Goal: Information Seeking & Learning: Learn about a topic

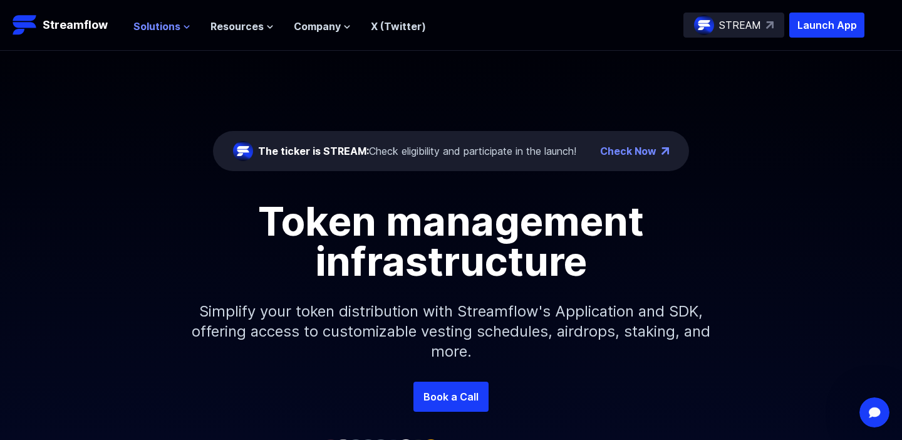
click at [177, 26] on span "Solutions" at bounding box center [156, 26] width 47 height 15
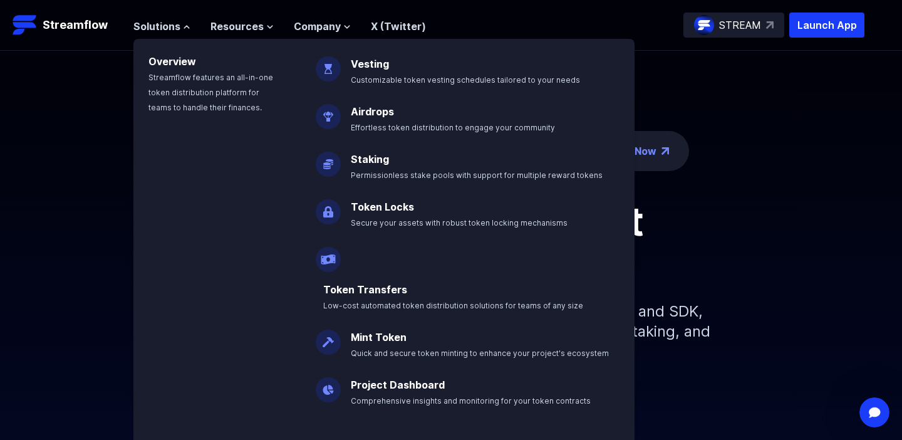
click at [90, 66] on div "The ticker is STREAM: Check eligibility and participate in the launch! Check No…" at bounding box center [451, 216] width 902 height 331
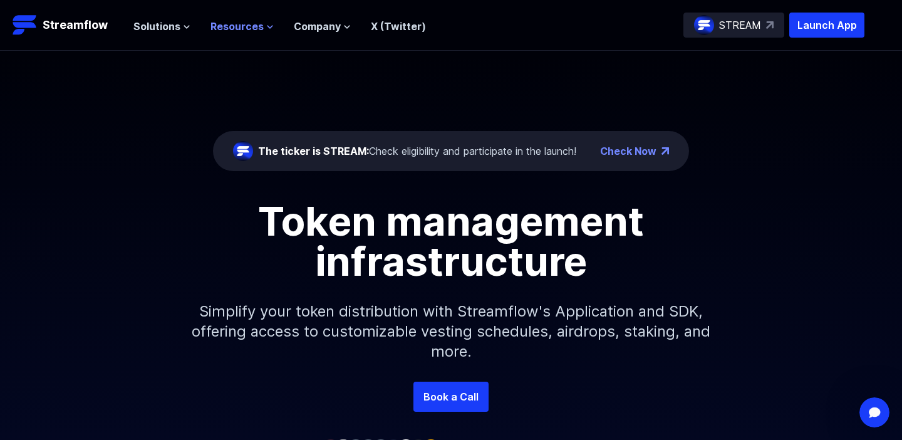
click at [249, 26] on span "Resources" at bounding box center [236, 26] width 53 height 15
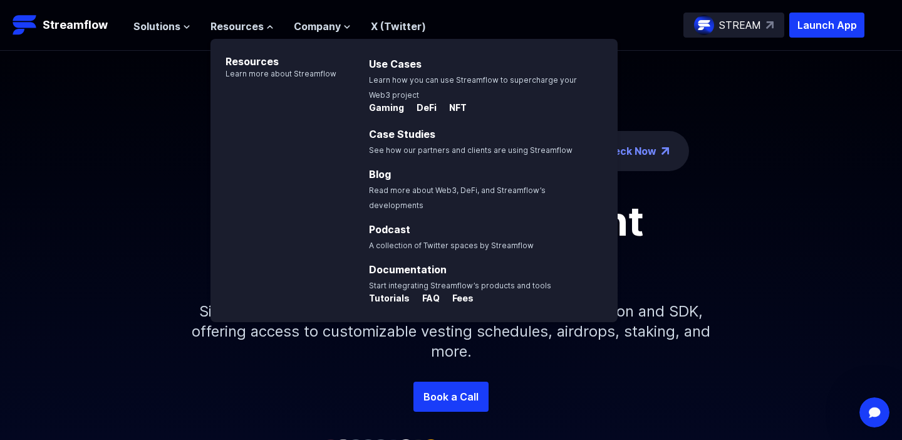
click at [112, 103] on div "The ticker is STREAM: Check eligibility and participate in the launch! Check No…" at bounding box center [451, 216] width 902 height 331
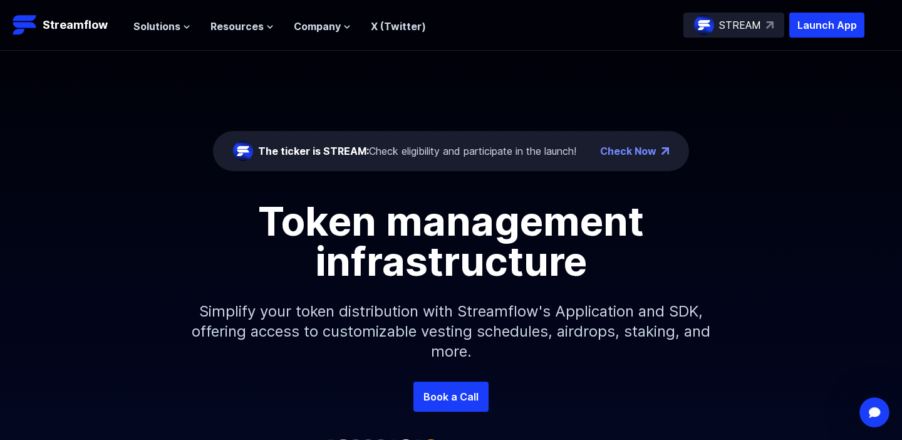
click at [142, 51] on div "The ticker is STREAM: Check eligibility and participate in the launch! Check No…" at bounding box center [451, 216] width 902 height 331
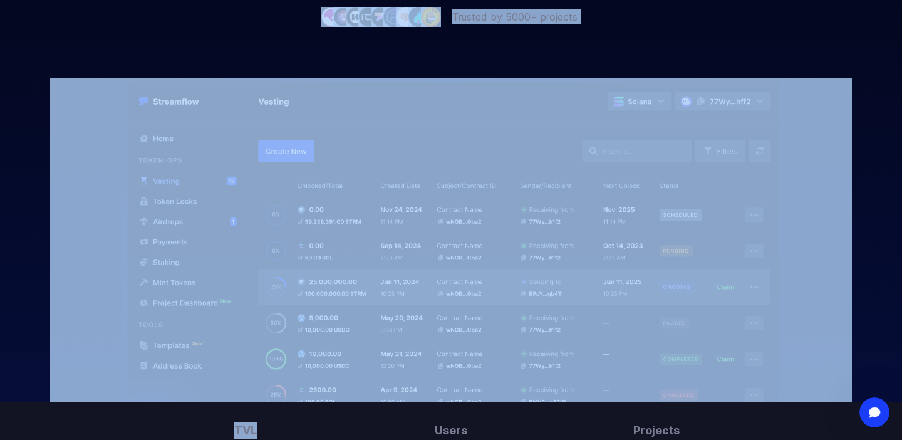
scroll to position [435, 0]
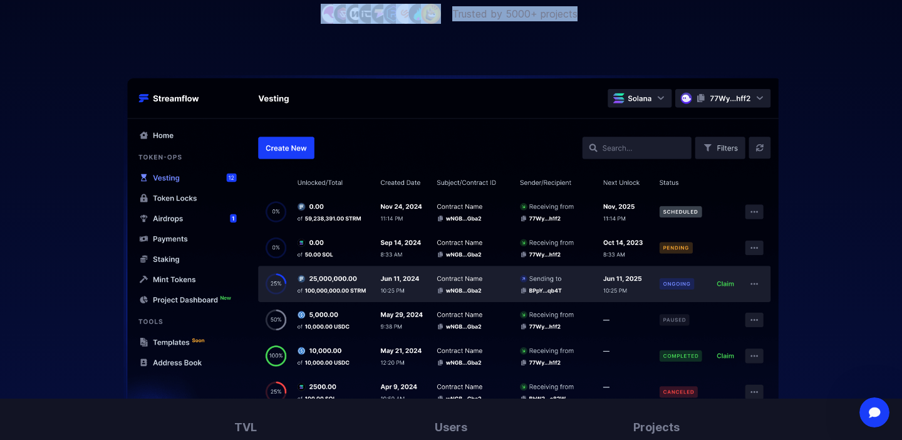
drag, startPoint x: 8, startPoint y: 24, endPoint x: 137, endPoint y: 286, distance: 292.7
copy body "Streamflow Launch App STREAM Solutions Overview Streamflow features an all-in-o…"
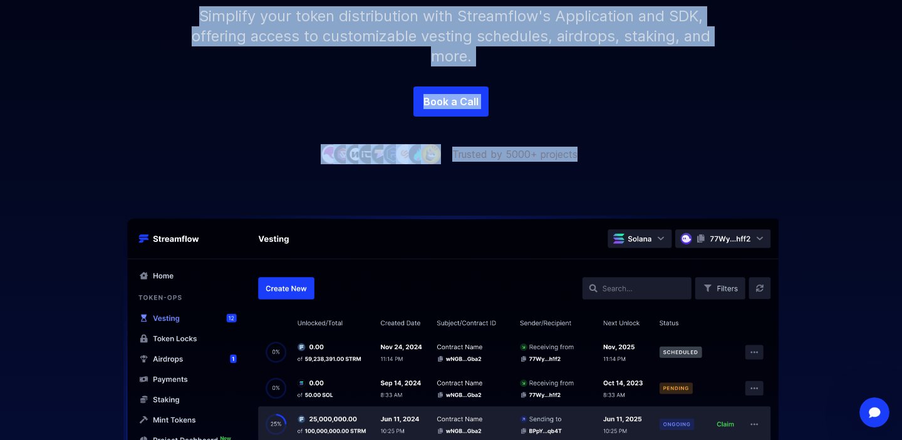
scroll to position [0, 0]
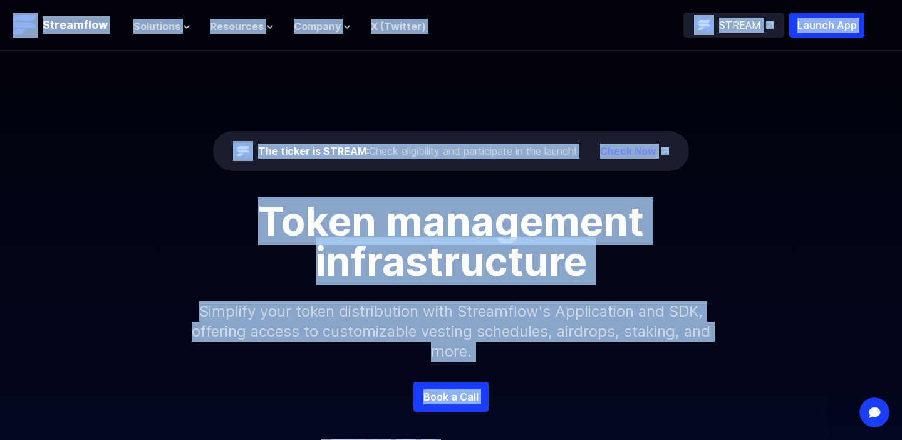
click at [105, 172] on div "The ticker is STREAM: Check eligibility and participate in the launch! Check No…" at bounding box center [451, 216] width 902 height 331
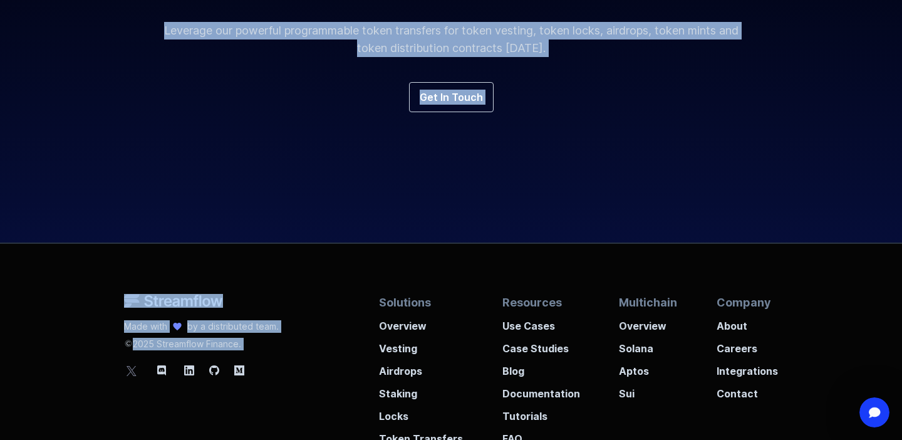
scroll to position [4782, 0]
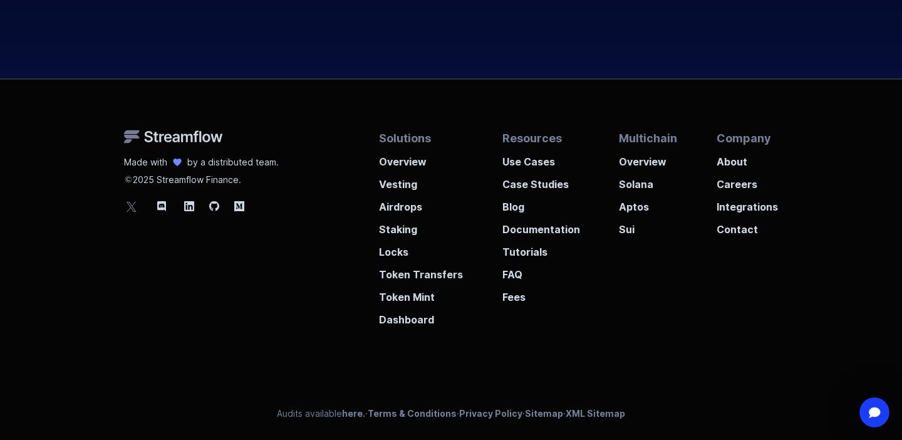
copy body "Streamflow Launch App STREAM Solutions Overview Streamflow features an all-in-o…"
drag, startPoint x: 8, startPoint y: 17, endPoint x: 71, endPoint y: 135, distance: 133.9
click at [71, 135] on div "Made with by a distributed team. 2025 Streamflow Finance. Solutions Overview Ve…" at bounding box center [451, 260] width 902 height 360
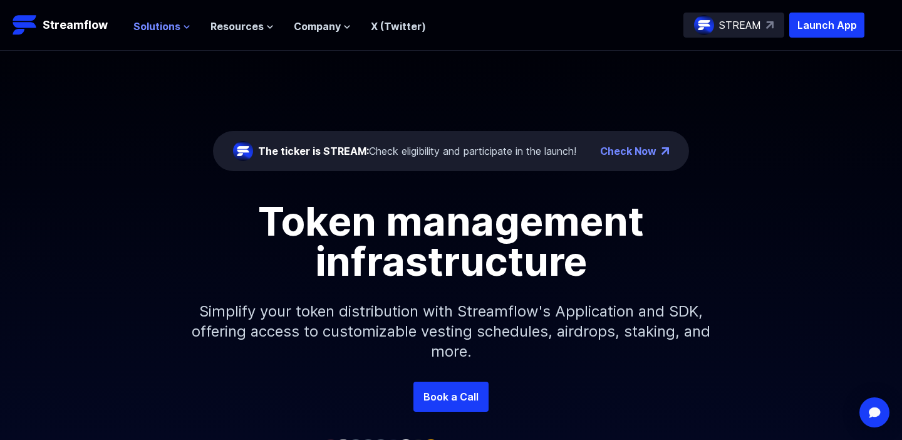
click at [168, 23] on span "Solutions" at bounding box center [156, 26] width 47 height 15
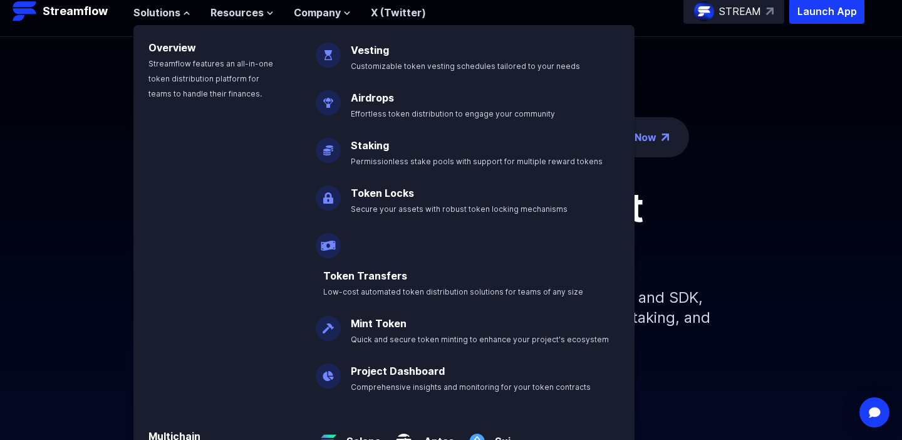
scroll to position [19, 0]
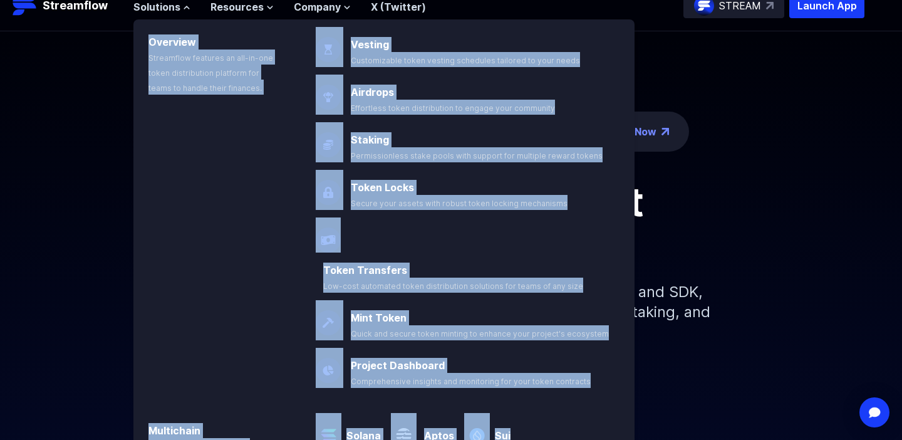
drag, startPoint x: 140, startPoint y: 39, endPoint x: 539, endPoint y: 403, distance: 539.6
click at [539, 403] on div "Overview Streamflow features an all-in-one token distribution platform for team…" at bounding box center [383, 250] width 501 height 463
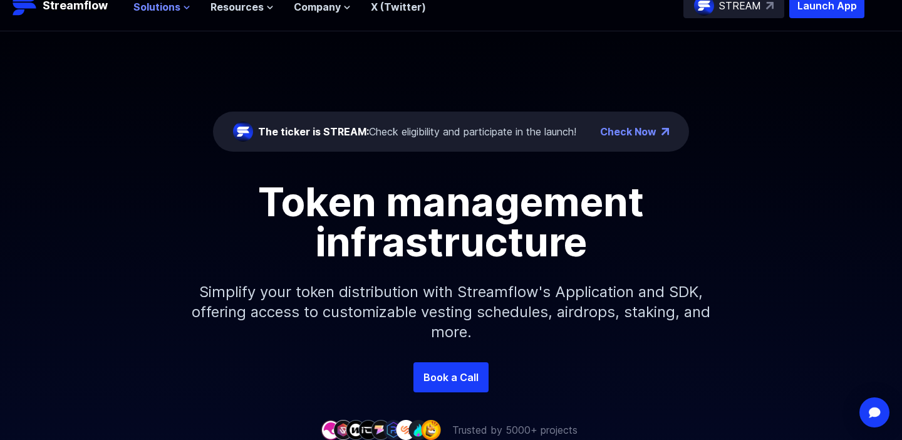
click at [176, 9] on span "Solutions" at bounding box center [156, 6] width 47 height 15
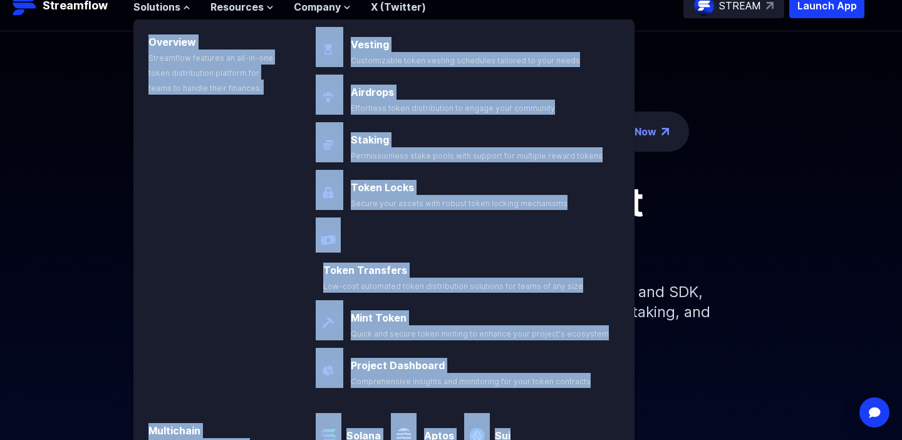
copy div "Overview Streamflow features an all-in-one token distribution platform for team…"
click at [59, 169] on div "The ticker is STREAM: Check eligibility and participate in the launch! Check No…" at bounding box center [451, 196] width 902 height 331
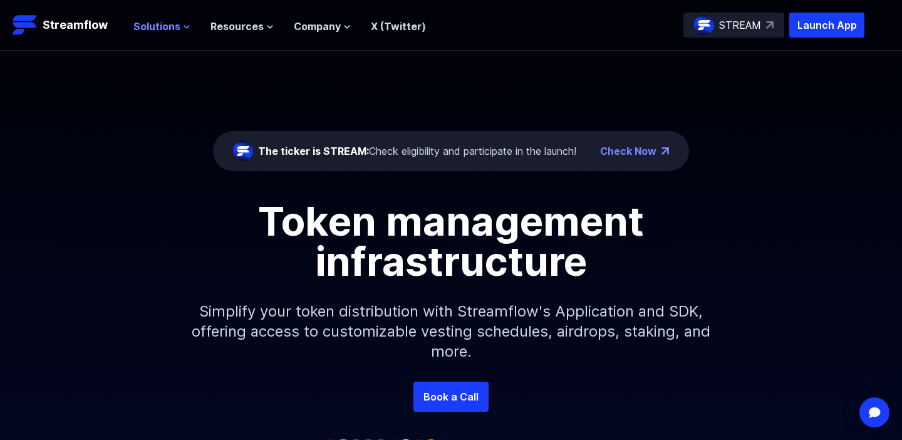
click at [175, 29] on span "Solutions" at bounding box center [156, 26] width 47 height 15
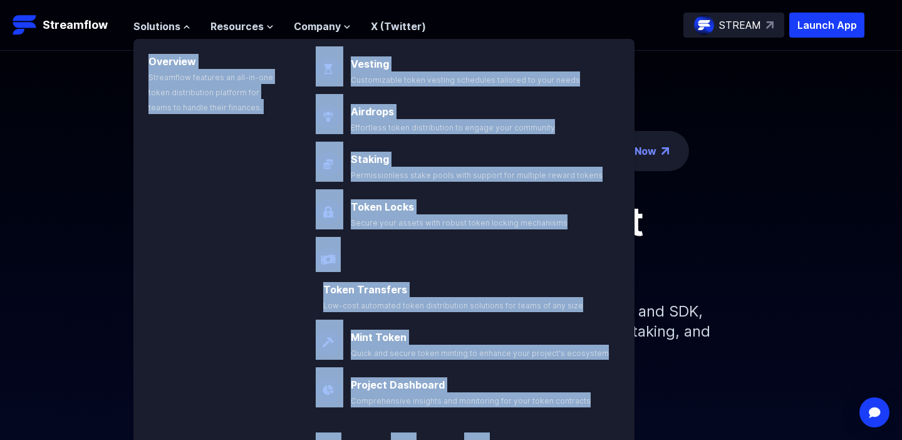
drag, startPoint x: 140, startPoint y: 56, endPoint x: 548, endPoint y: 417, distance: 544.4
click at [548, 417] on div "Overview Streamflow features an all-in-one token distribution platform for team…" at bounding box center [383, 270] width 501 height 463
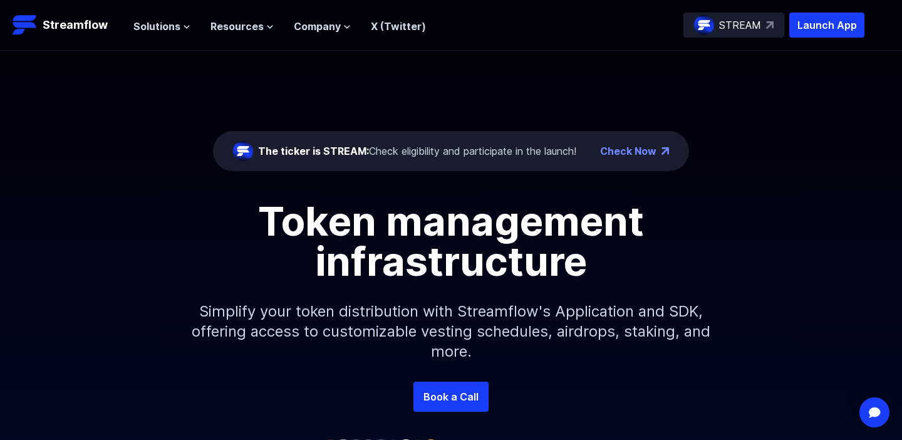
copy div "Overview Streamflow features an all-in-one token distribution platform for team…"
click at [158, 28] on span "Solutions" at bounding box center [156, 26] width 47 height 15
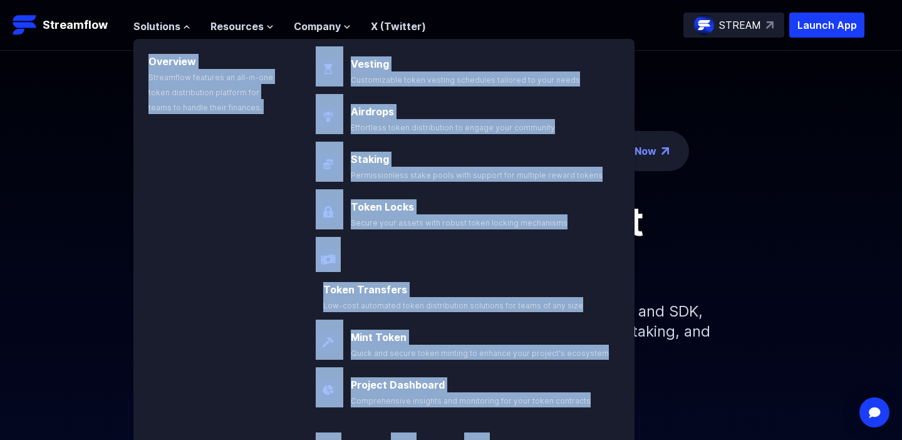
copy div "Overview Streamflow features an all-in-one token distribution platform for team…"
click at [783, 206] on div "Token management infrastructure" at bounding box center [451, 241] width 714 height 80
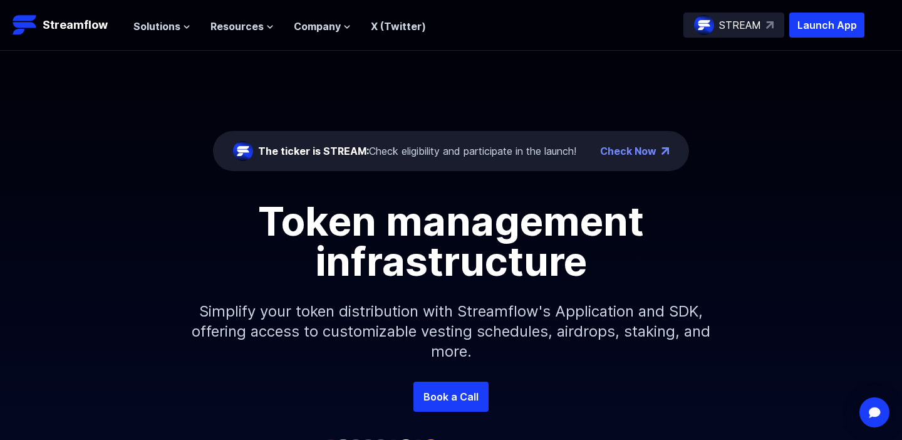
click at [736, 153] on div "The ticker is STREAM: Check eligibility and participate in the launch! Check No…" at bounding box center [451, 216] width 902 height 331
click at [163, 26] on span "Solutions" at bounding box center [156, 26] width 47 height 15
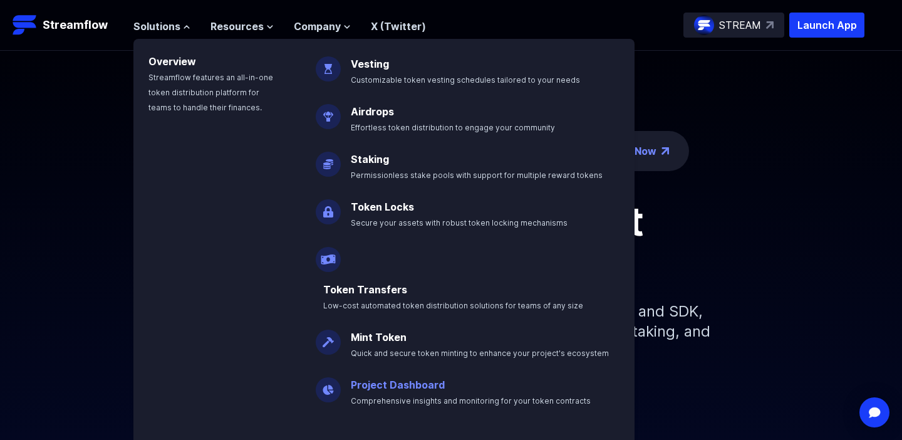
scroll to position [24, 0]
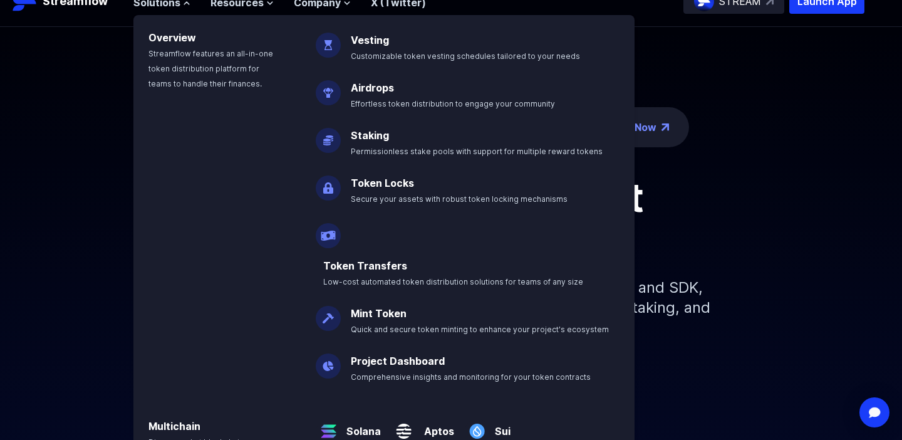
click at [750, 218] on div "Token management infrastructure" at bounding box center [451, 217] width 714 height 80
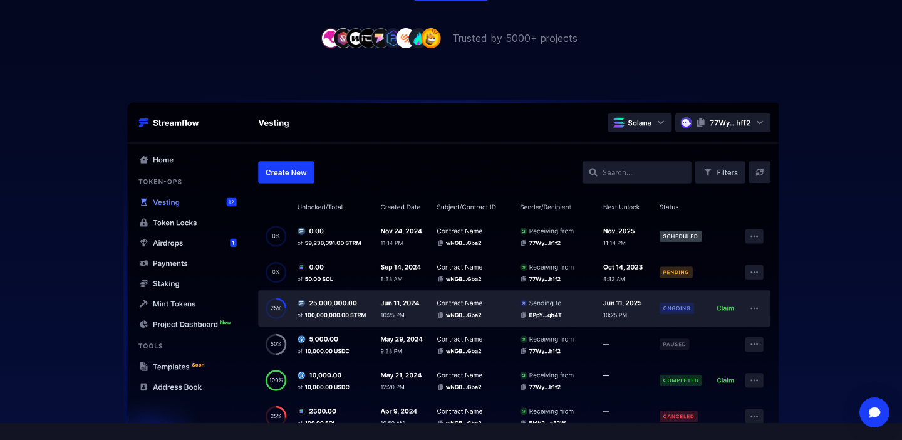
scroll to position [414, 0]
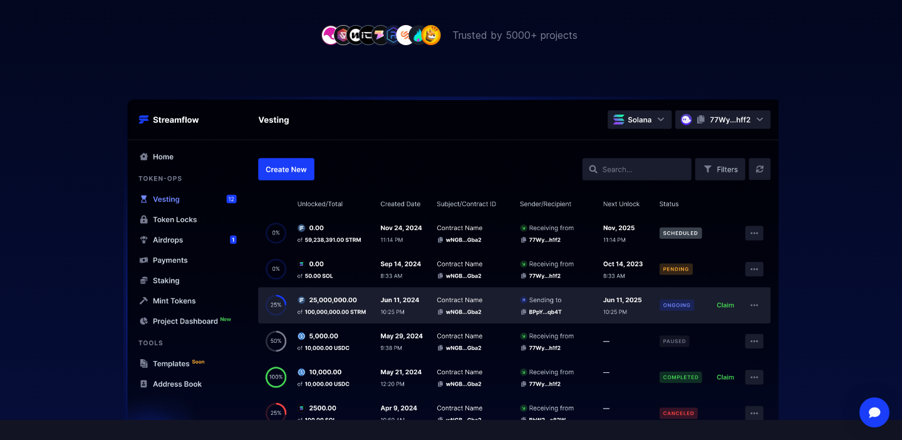
click at [660, 65] on div at bounding box center [451, 231] width 902 height 377
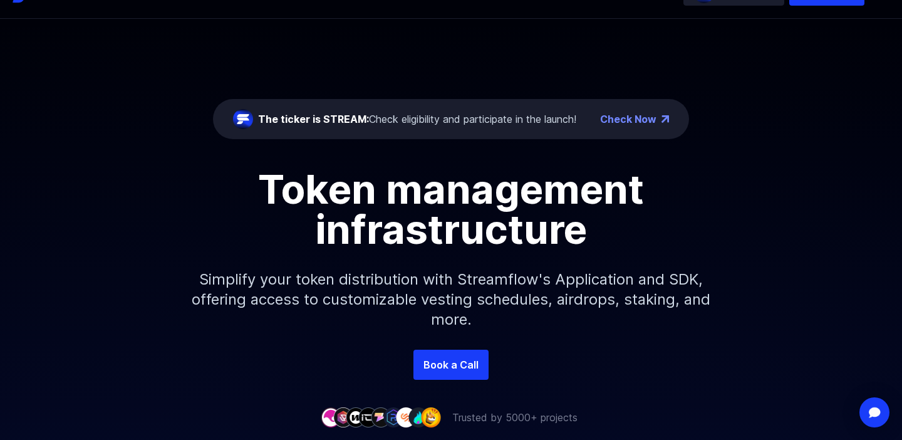
scroll to position [0, 0]
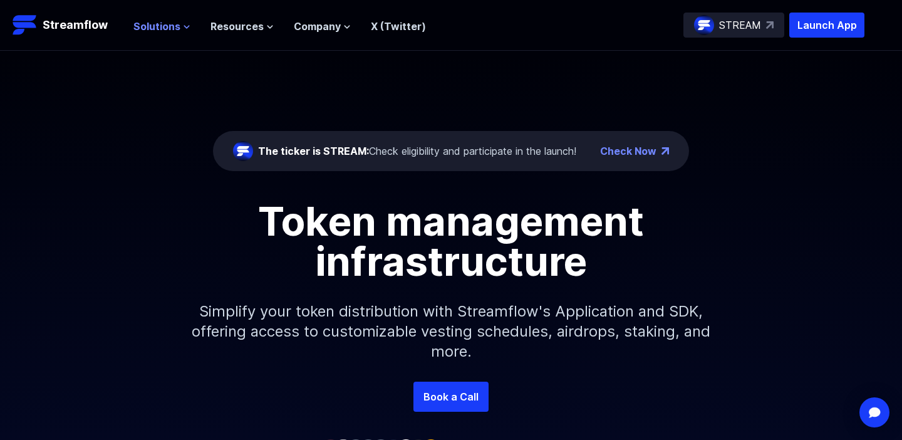
click at [172, 27] on span "Solutions" at bounding box center [156, 26] width 47 height 15
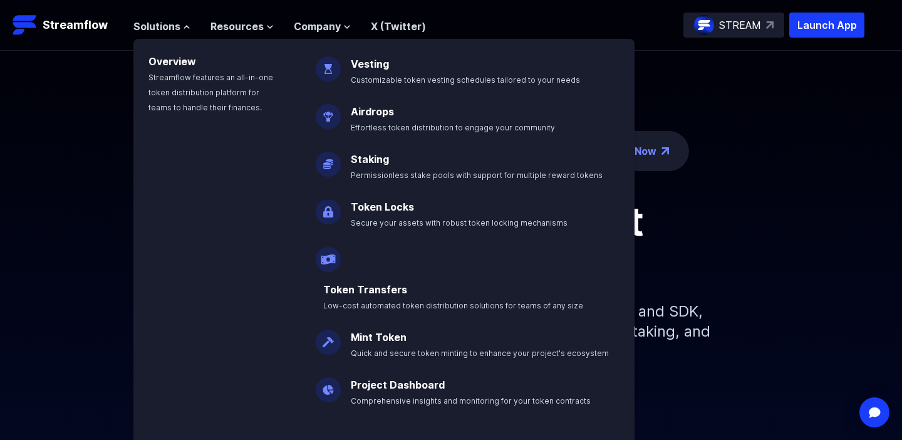
click at [768, 236] on div "Token management infrastructure" at bounding box center [451, 241] width 714 height 80
